Goal: Communication & Community: Participate in discussion

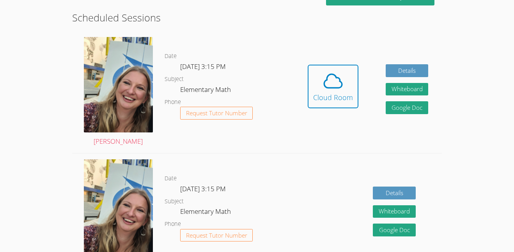
scroll to position [214, 0]
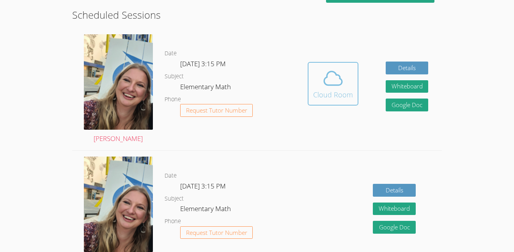
click at [330, 92] on div "Cloud Room" at bounding box center [333, 94] width 40 height 11
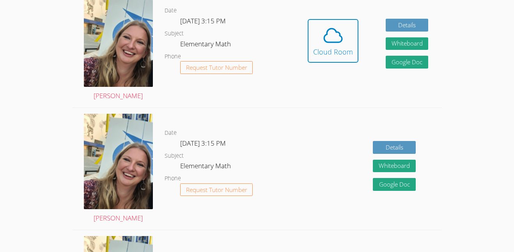
scroll to position [136, 0]
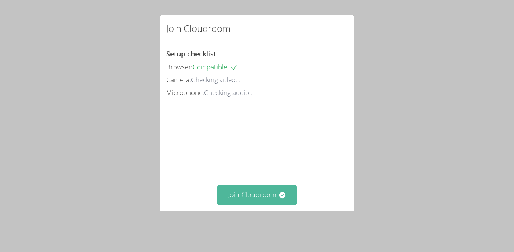
click at [265, 202] on button "Join Cloudroom" at bounding box center [257, 195] width 80 height 19
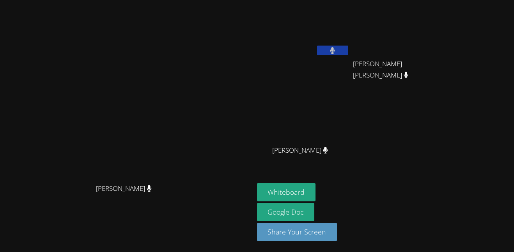
click at [348, 50] on button at bounding box center [332, 51] width 31 height 10
click at [337, 47] on icon at bounding box center [332, 50] width 8 height 7
click at [335, 47] on icon at bounding box center [332, 50] width 5 height 7
click at [337, 47] on icon at bounding box center [332, 50] width 8 height 7
click at [348, 53] on button at bounding box center [332, 51] width 31 height 10
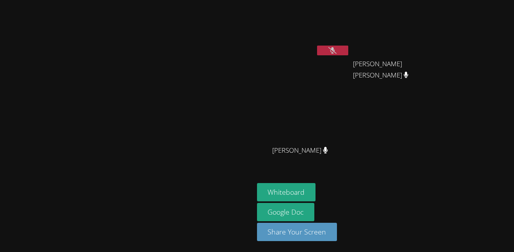
click at [337, 53] on icon at bounding box center [332, 50] width 8 height 7
click at [68, 129] on video at bounding box center [126, 110] width 117 height 139
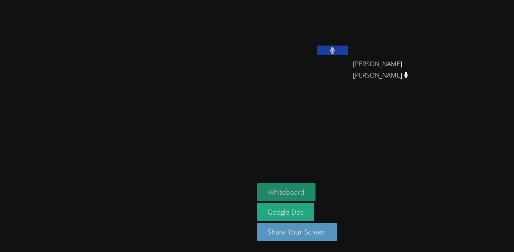
click at [316, 192] on button "Whiteboard" at bounding box center [286, 192] width 59 height 18
click at [129, 107] on video at bounding box center [126, 110] width 117 height 139
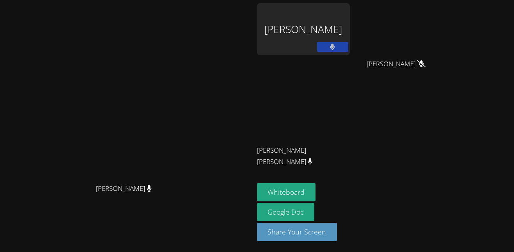
click at [288, 44] on div "[PERSON_NAME]" at bounding box center [303, 29] width 93 height 52
click at [297, 49] on div "[PERSON_NAME]" at bounding box center [303, 29] width 93 height 52
